Goal: Task Accomplishment & Management: Use online tool/utility

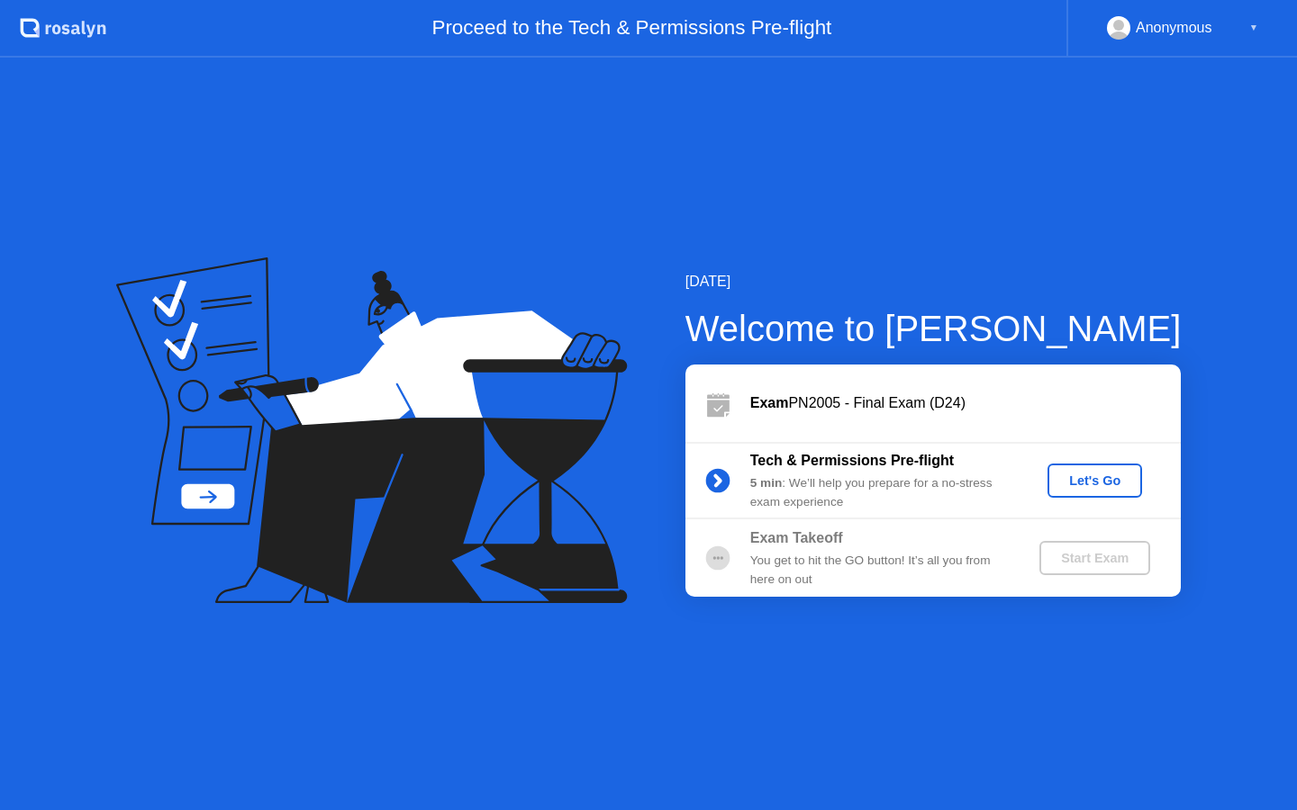
click at [1103, 482] on div "Let's Go" at bounding box center [1095, 481] width 80 height 14
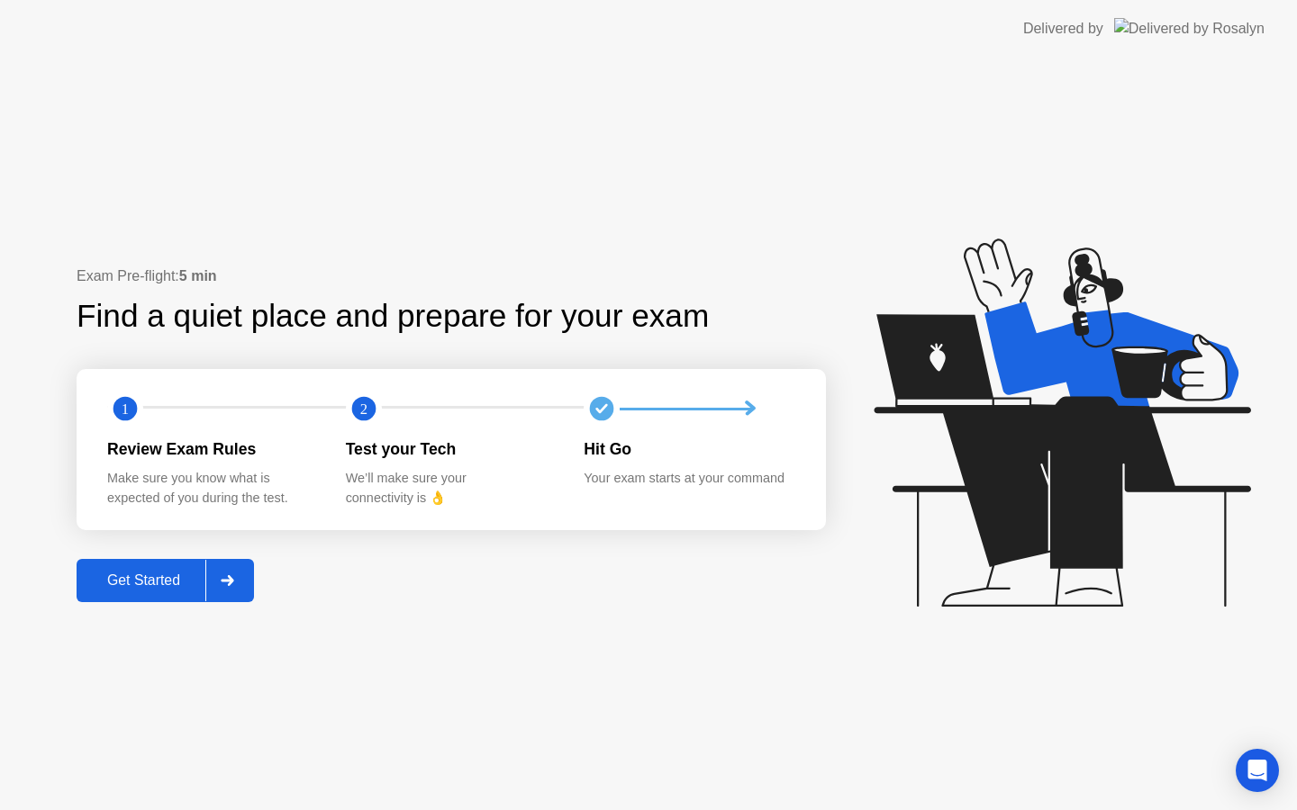
click at [107, 569] on button "Get Started" at bounding box center [165, 580] width 177 height 43
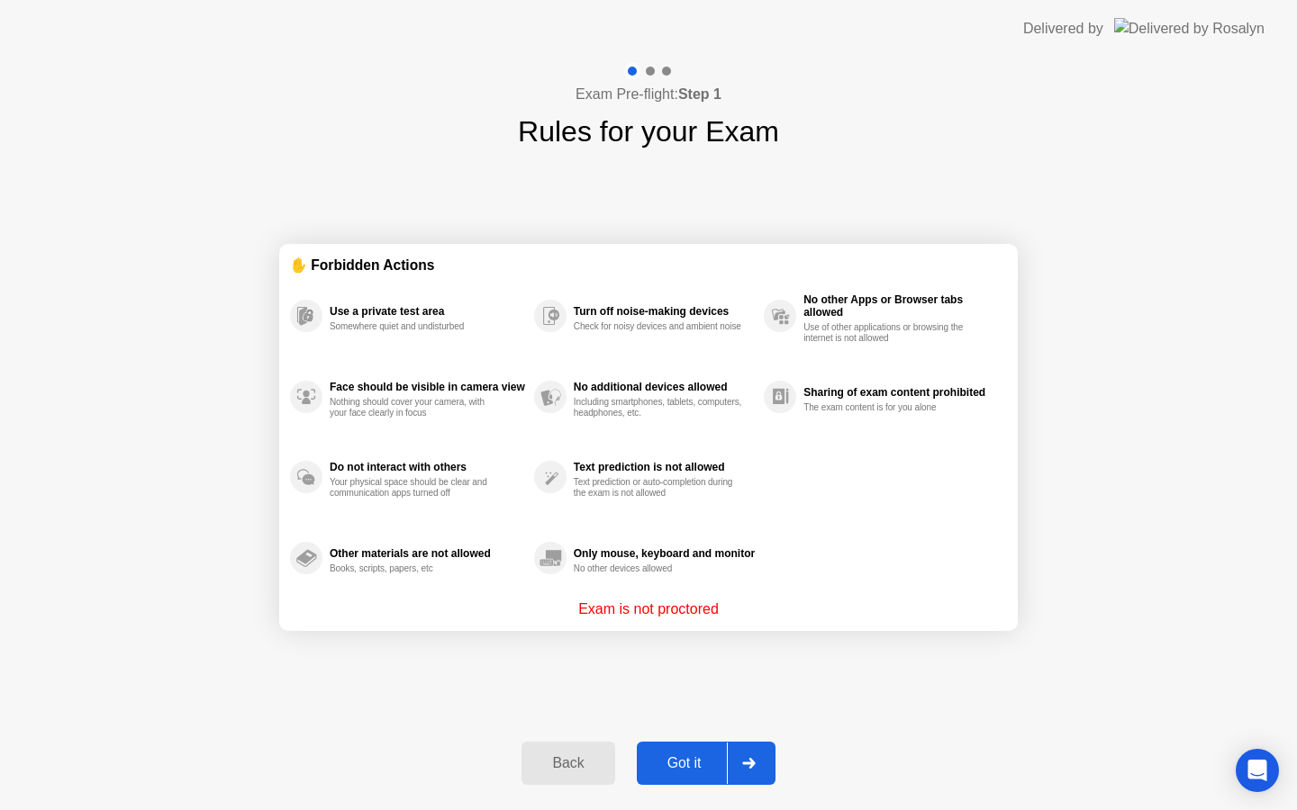
click at [674, 759] on div "Got it" at bounding box center [684, 764] width 85 height 16
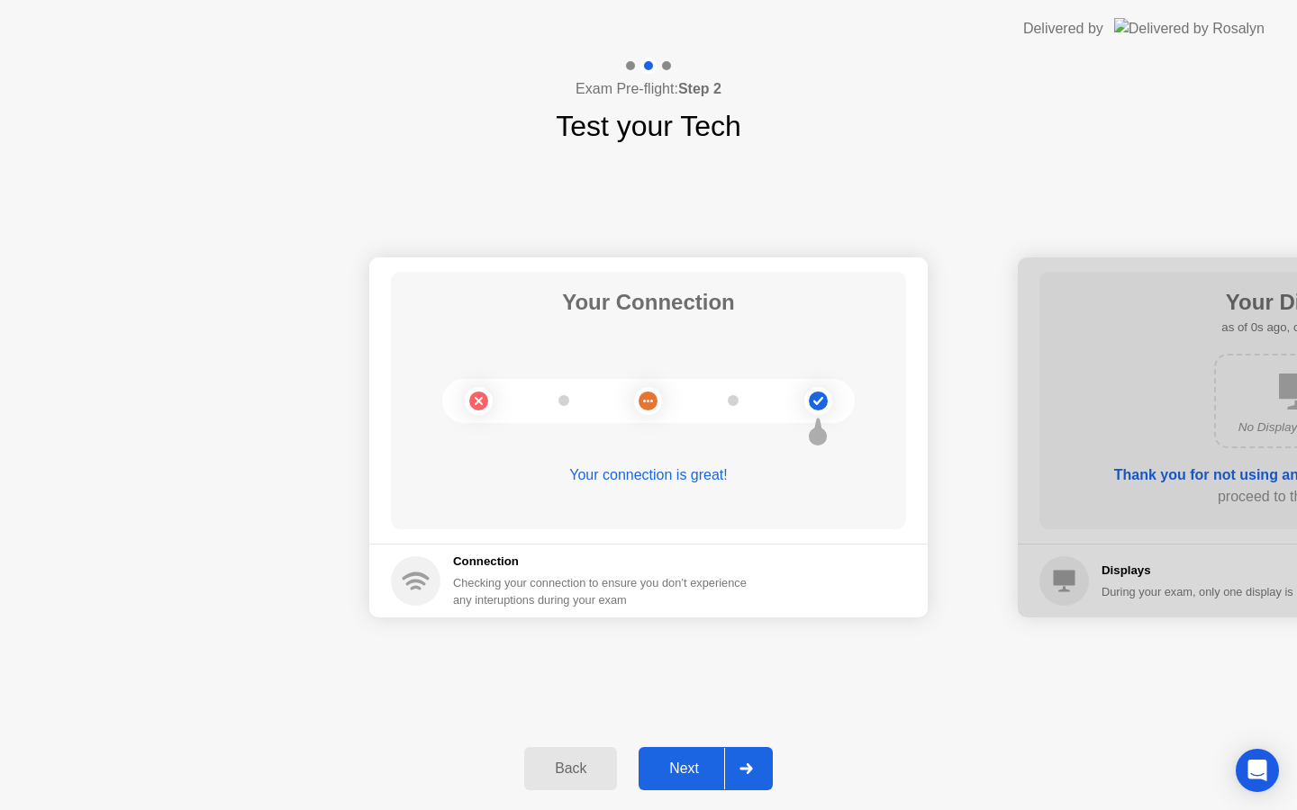
click at [674, 761] on div "Next" at bounding box center [684, 769] width 80 height 16
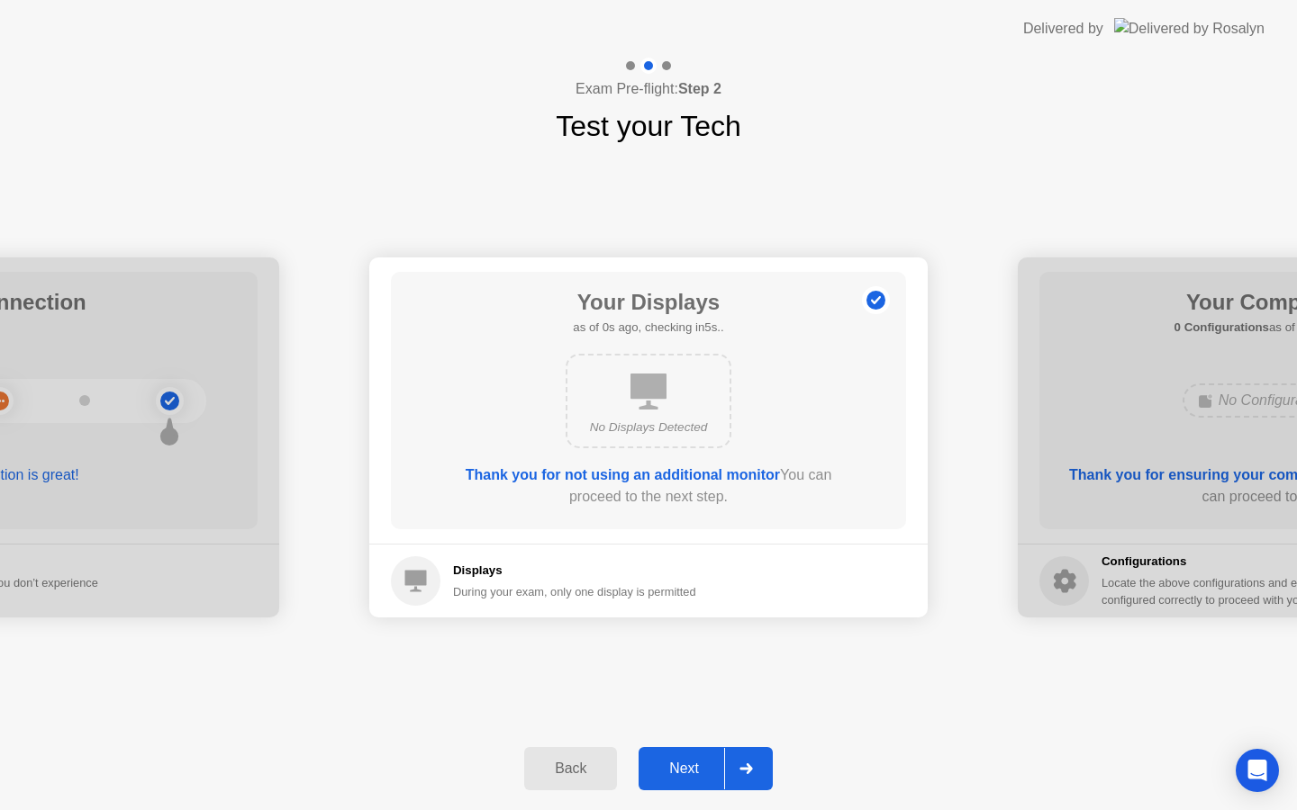
click at [674, 761] on div "Next" at bounding box center [684, 769] width 80 height 16
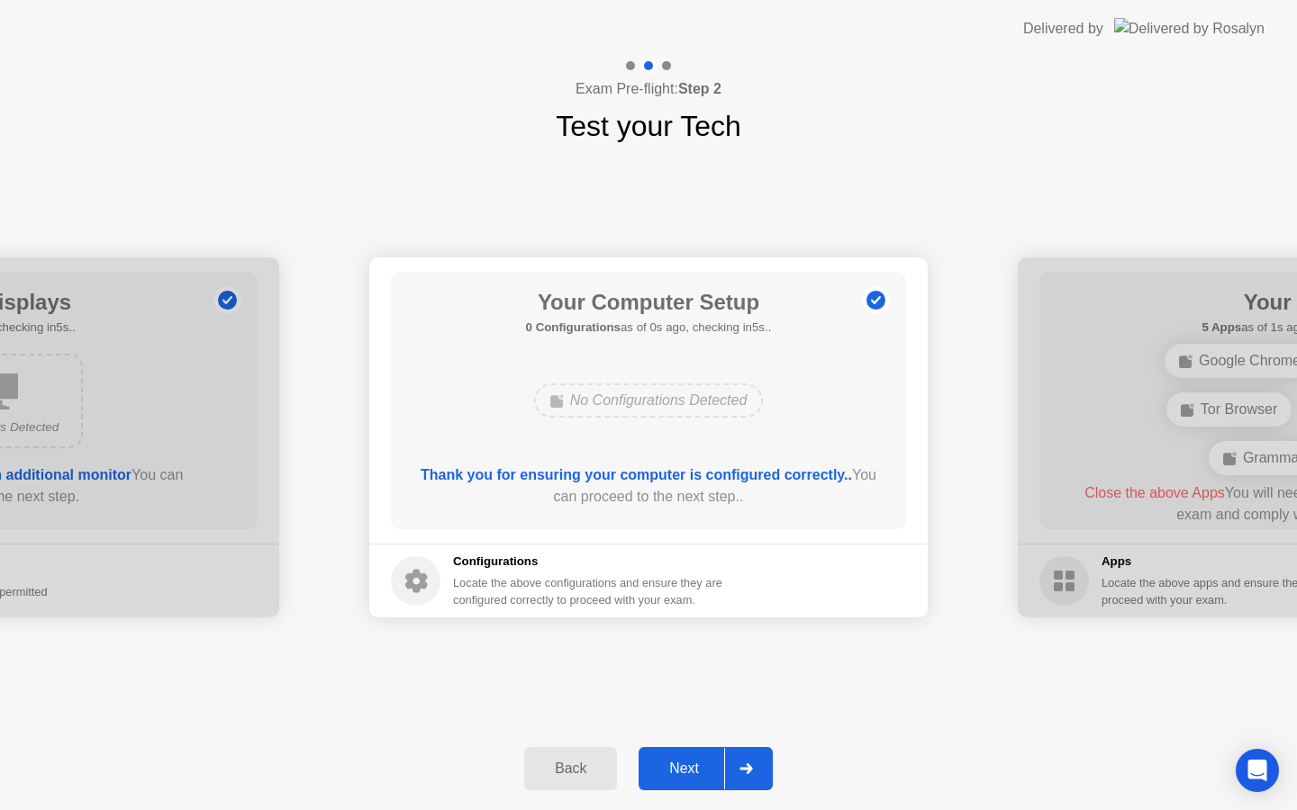
click at [674, 761] on div "Next" at bounding box center [684, 769] width 80 height 16
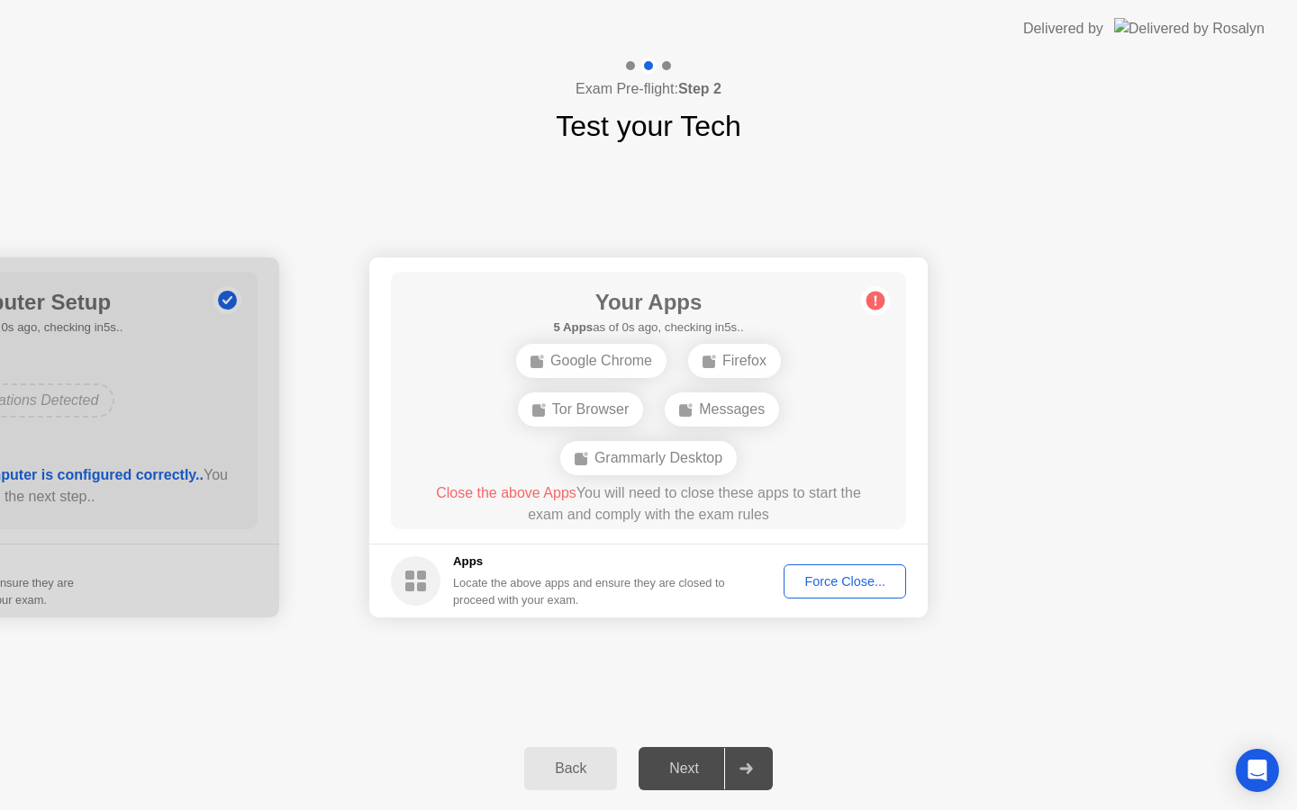
click at [674, 761] on div "Next" at bounding box center [684, 769] width 80 height 16
click at [852, 584] on div "Force Close..." at bounding box center [845, 582] width 110 height 14
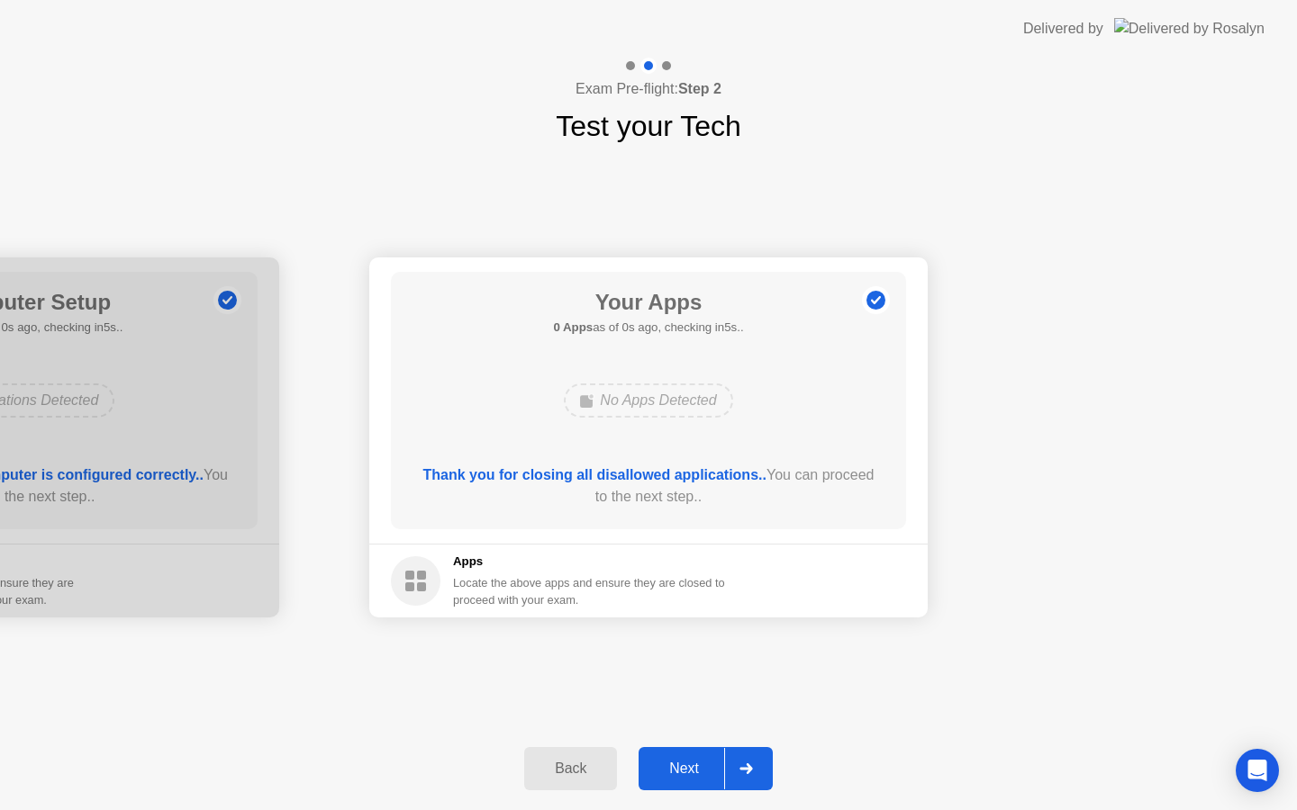
click at [672, 755] on button "Next" at bounding box center [705, 768] width 134 height 43
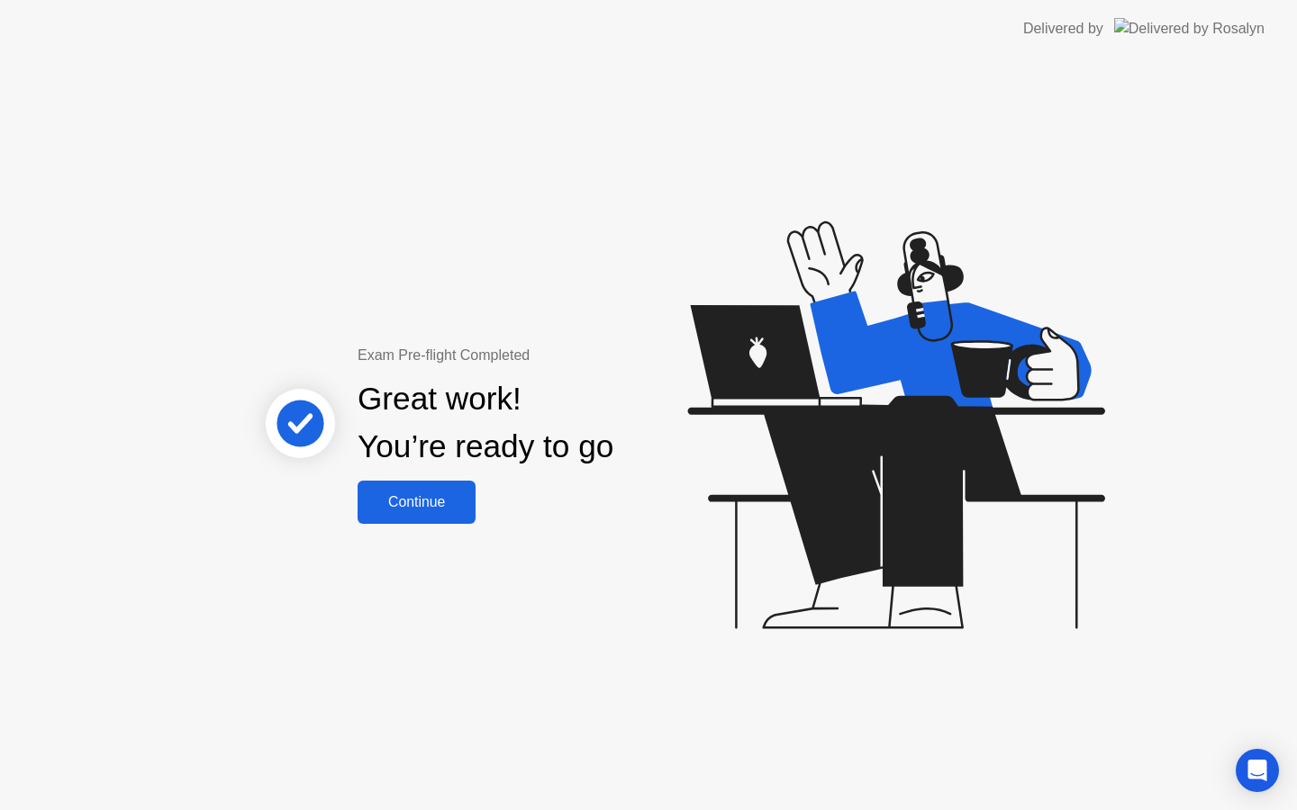
click at [430, 497] on div "Continue" at bounding box center [416, 502] width 107 height 16
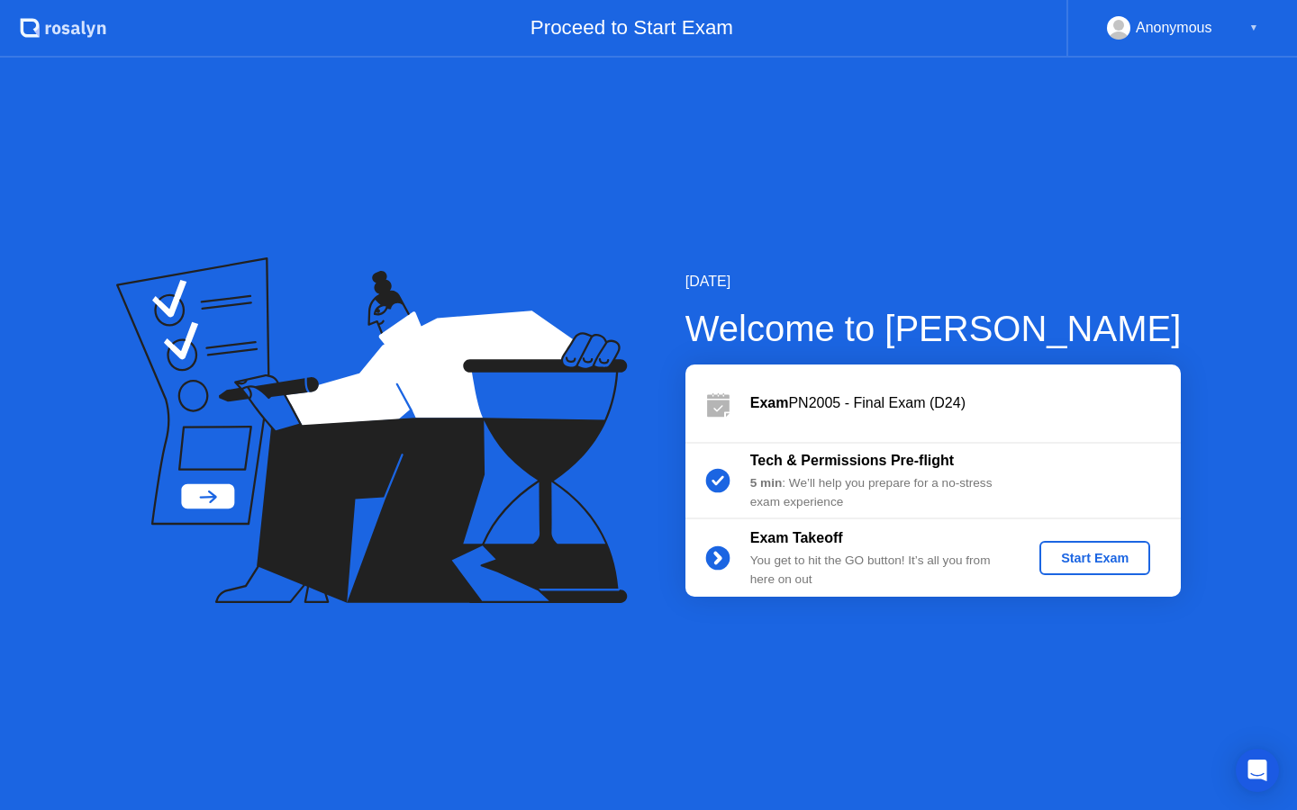
click at [1081, 568] on button "Start Exam" at bounding box center [1094, 558] width 111 height 34
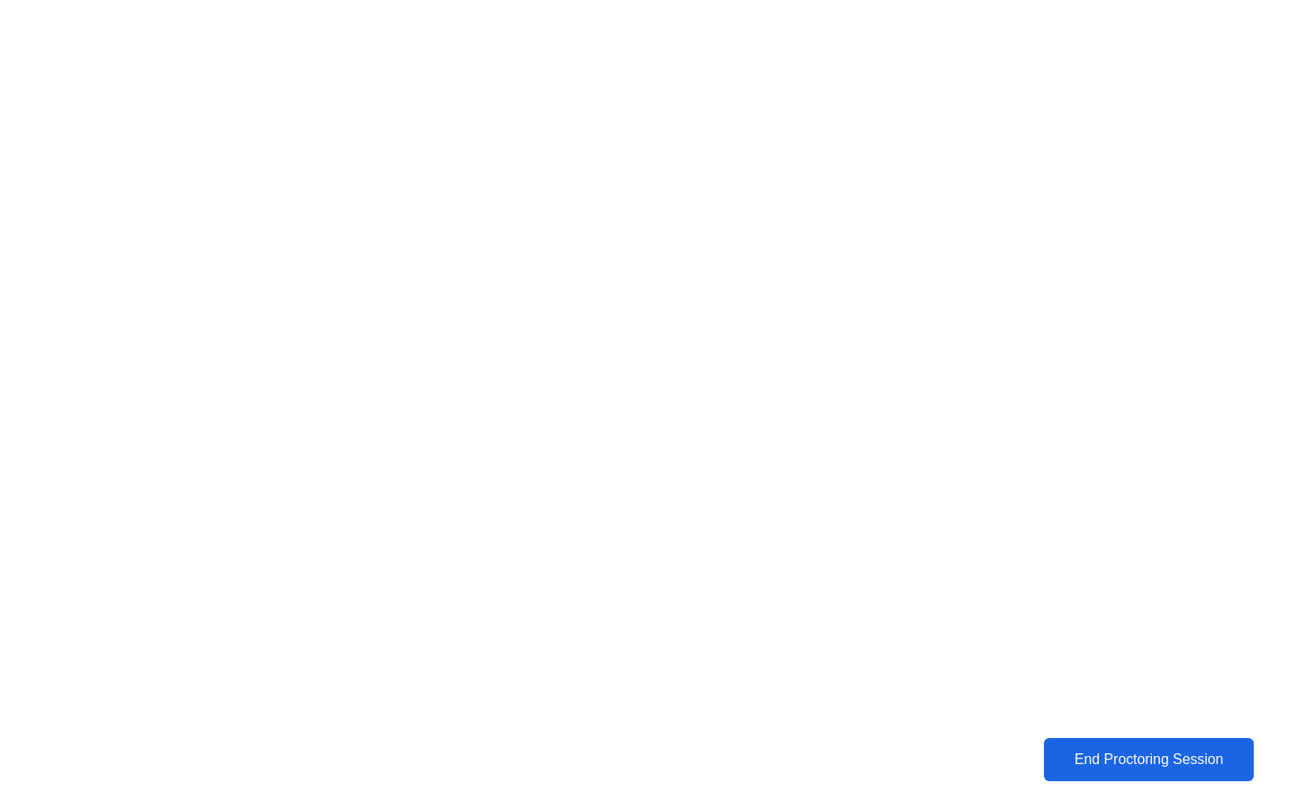
click at [1129, 774] on button "End Proctoring Session" at bounding box center [1149, 759] width 210 height 43
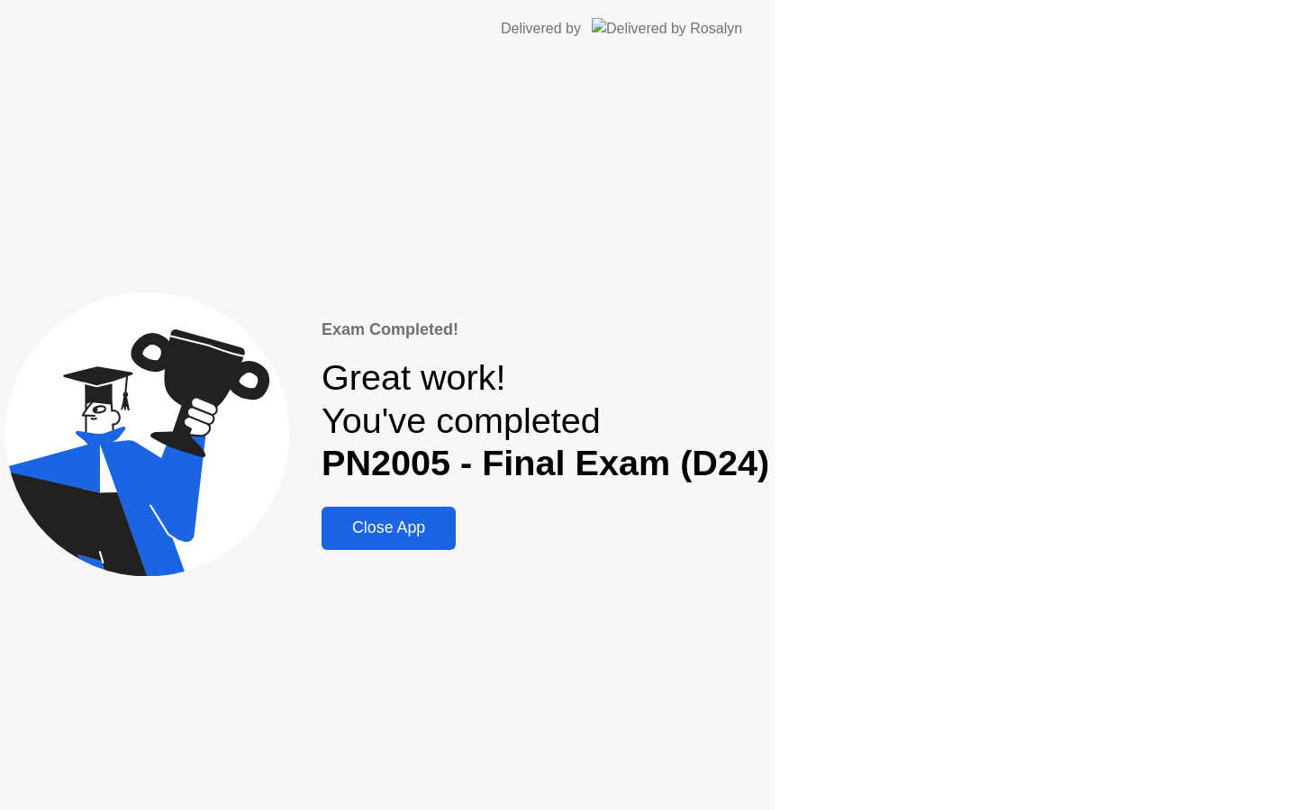
click at [774, 758] on div "Exam Completed! Great work! You've completed PN2005 - Final Exam (D24) Close App" at bounding box center [387, 434] width 774 height 753
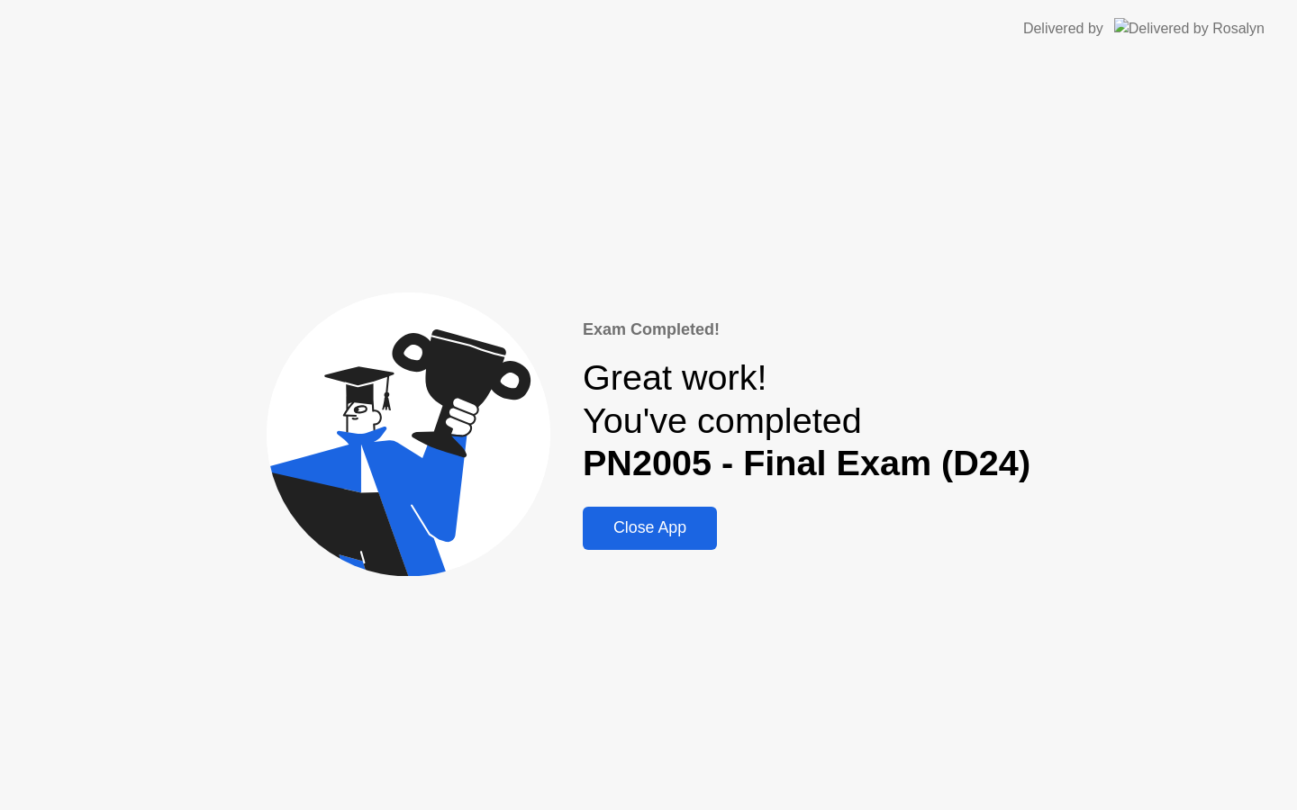
click at [644, 534] on div "Close App" at bounding box center [649, 528] width 123 height 19
